Goal: Task Accomplishment & Management: Use online tool/utility

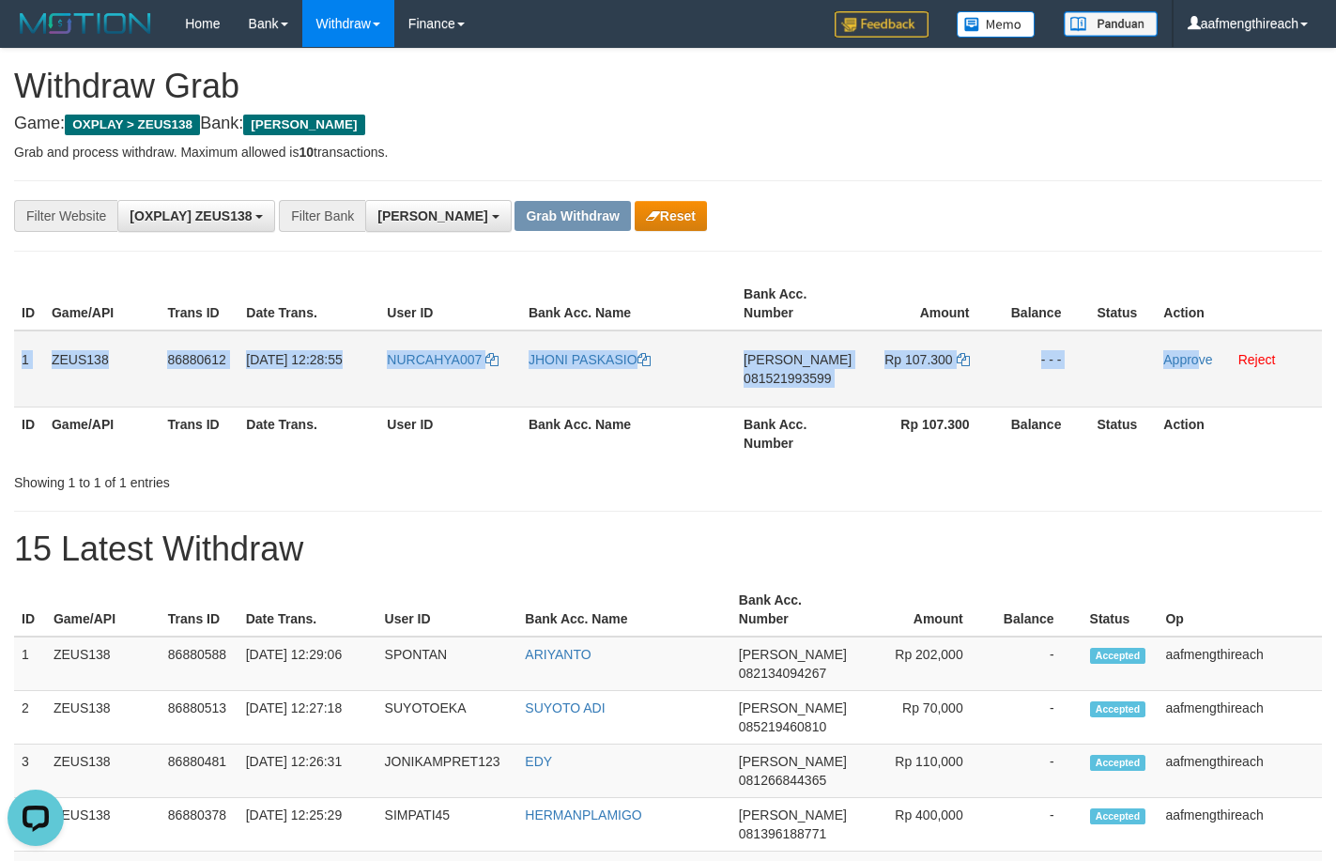
drag, startPoint x: 20, startPoint y: 363, endPoint x: 1221, endPoint y: 389, distance: 1202.0
click at [1207, 390] on tr "1 ZEUS138 86880612 [DATE] 12:28:55 NURCAHYA007 JHONI PASKASIO [PERSON_NAME] 081…" at bounding box center [668, 368] width 1308 height 77
copy tr "1 ZEUS138 86880612 [DATE] 12:28:55 NURCAHYA007 JHONI PASKASIO [PERSON_NAME] 081…"
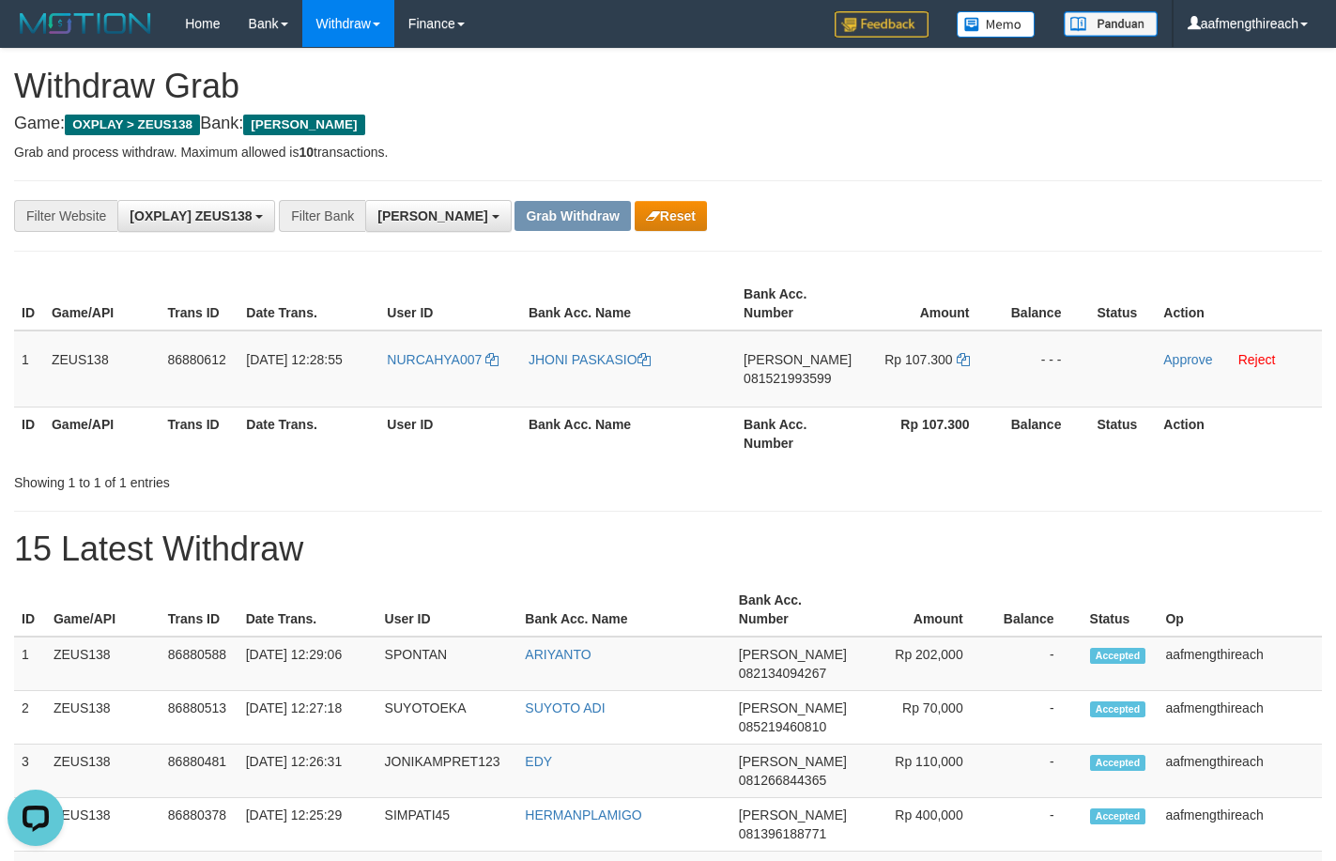
click at [804, 211] on div "**********" at bounding box center [557, 216] width 1114 height 32
click at [412, 368] on td "NURCAHYA007" at bounding box center [450, 368] width 142 height 77
copy link "NURCAHYA007"
click at [763, 387] on td "[PERSON_NAME] 081521993599" at bounding box center [797, 368] width 123 height 77
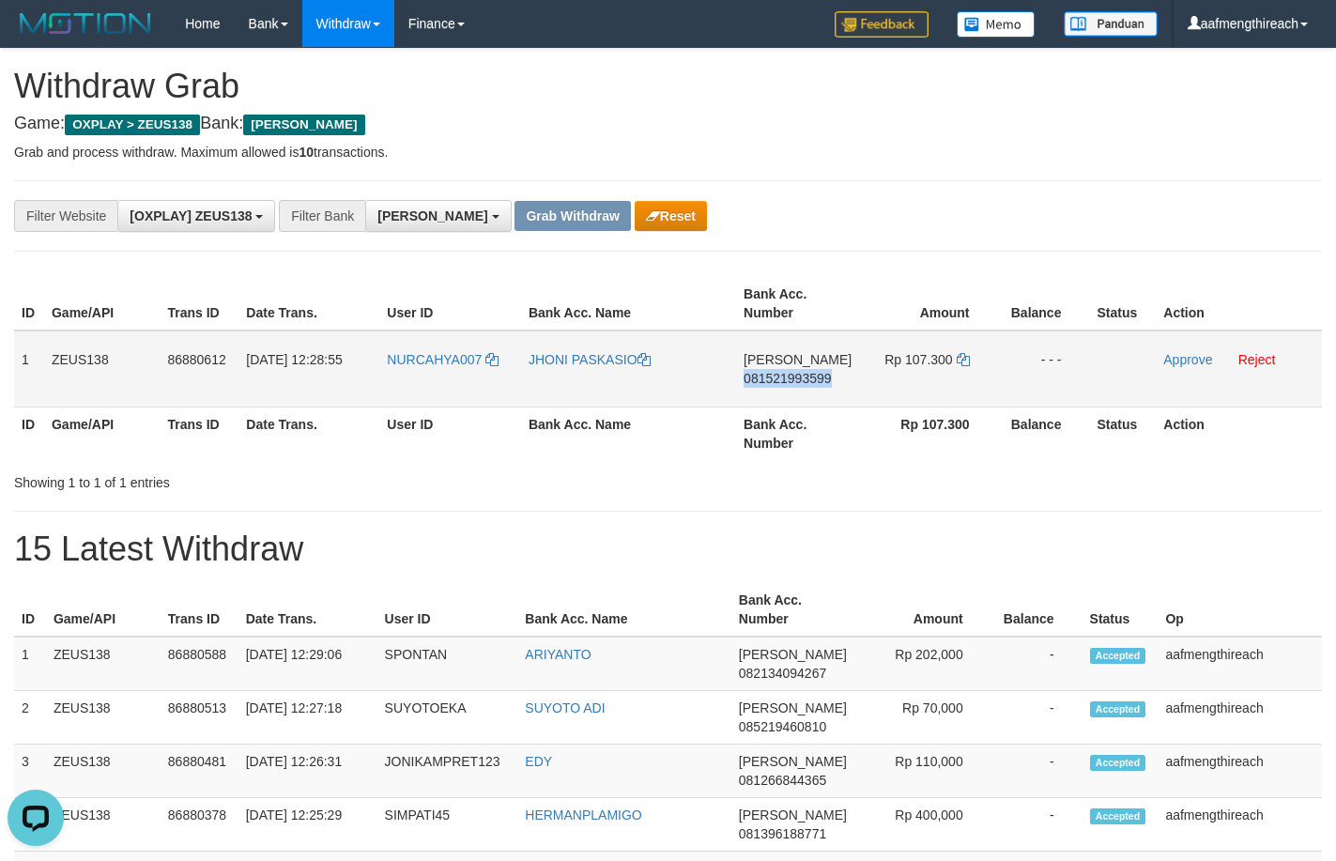
click at [763, 387] on td "[PERSON_NAME] 081521993599" at bounding box center [797, 368] width 123 height 77
copy span "081521993599"
click at [885, 146] on p "Grab and process withdraw. Maximum allowed is 10 transactions." at bounding box center [668, 152] width 1308 height 19
click at [960, 358] on icon at bounding box center [963, 359] width 13 height 13
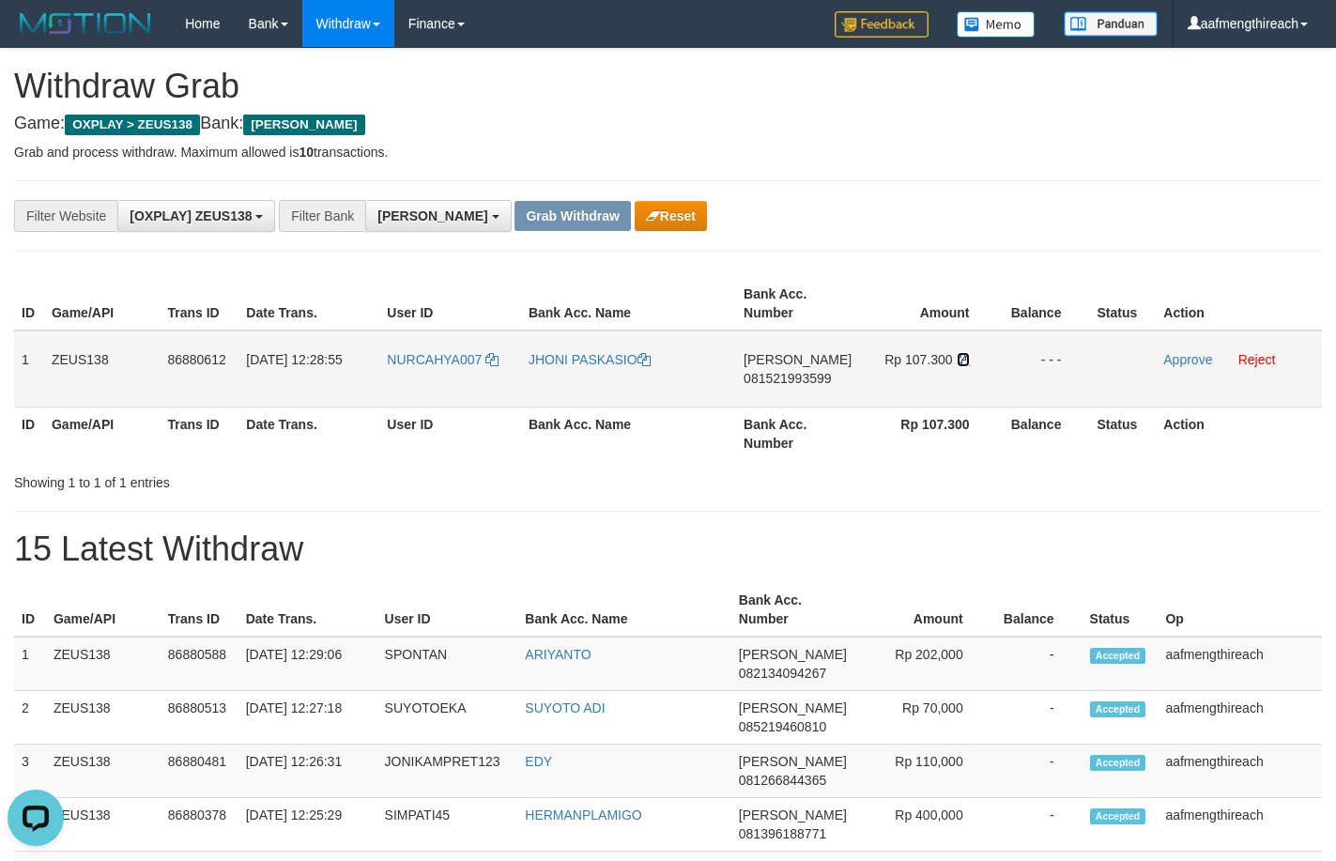
click at [960, 358] on icon at bounding box center [963, 359] width 13 height 13
click at [1179, 357] on link "Approve" at bounding box center [1187, 359] width 49 height 15
